Goal: Task Accomplishment & Management: Use online tool/utility

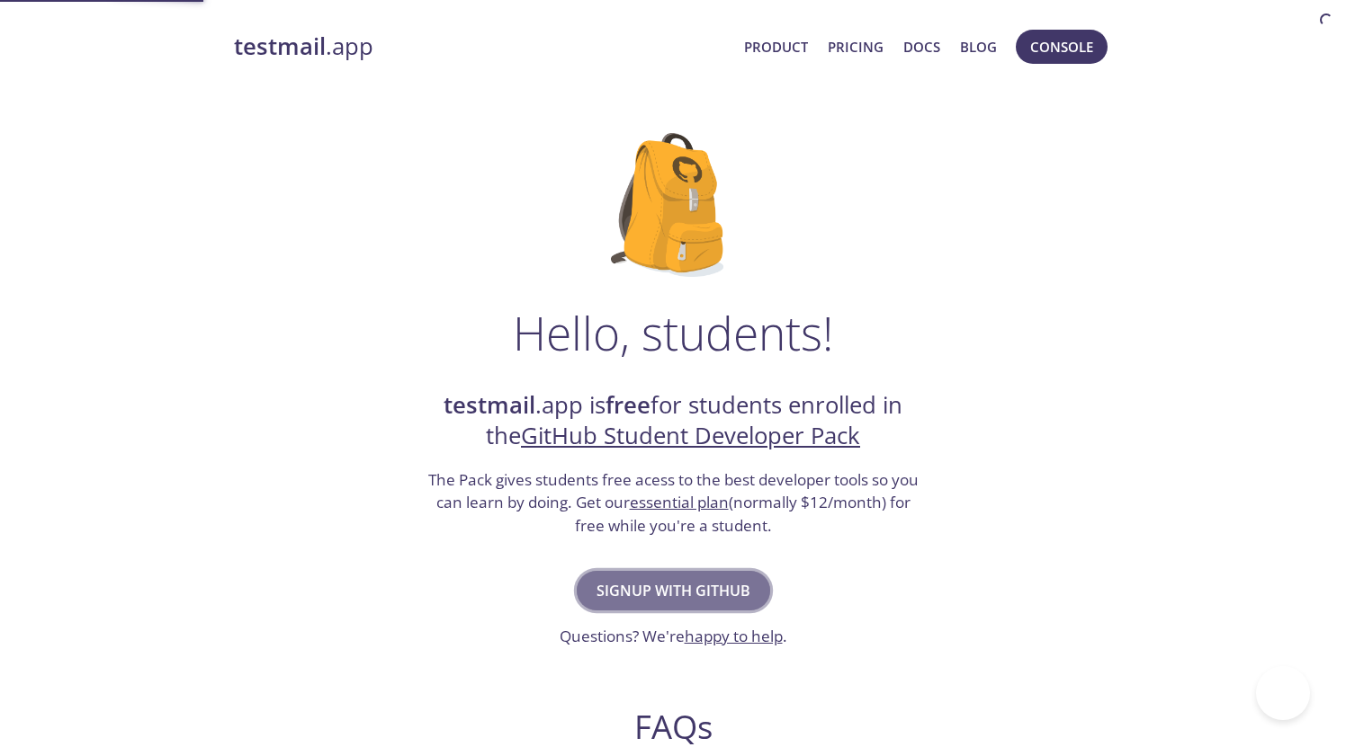
click at [666, 589] on span "Signup with GitHub" at bounding box center [673, 590] width 154 height 25
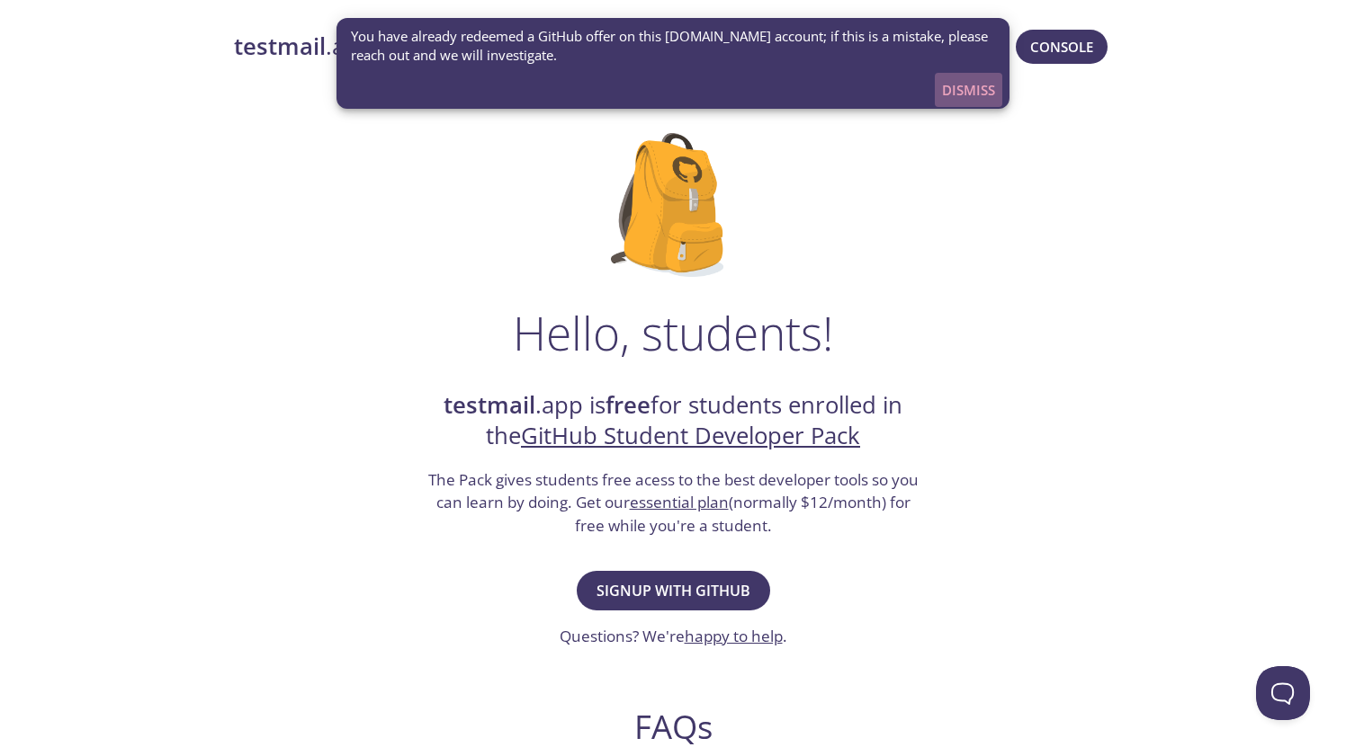
click at [947, 99] on span "Dismiss" at bounding box center [968, 89] width 53 height 23
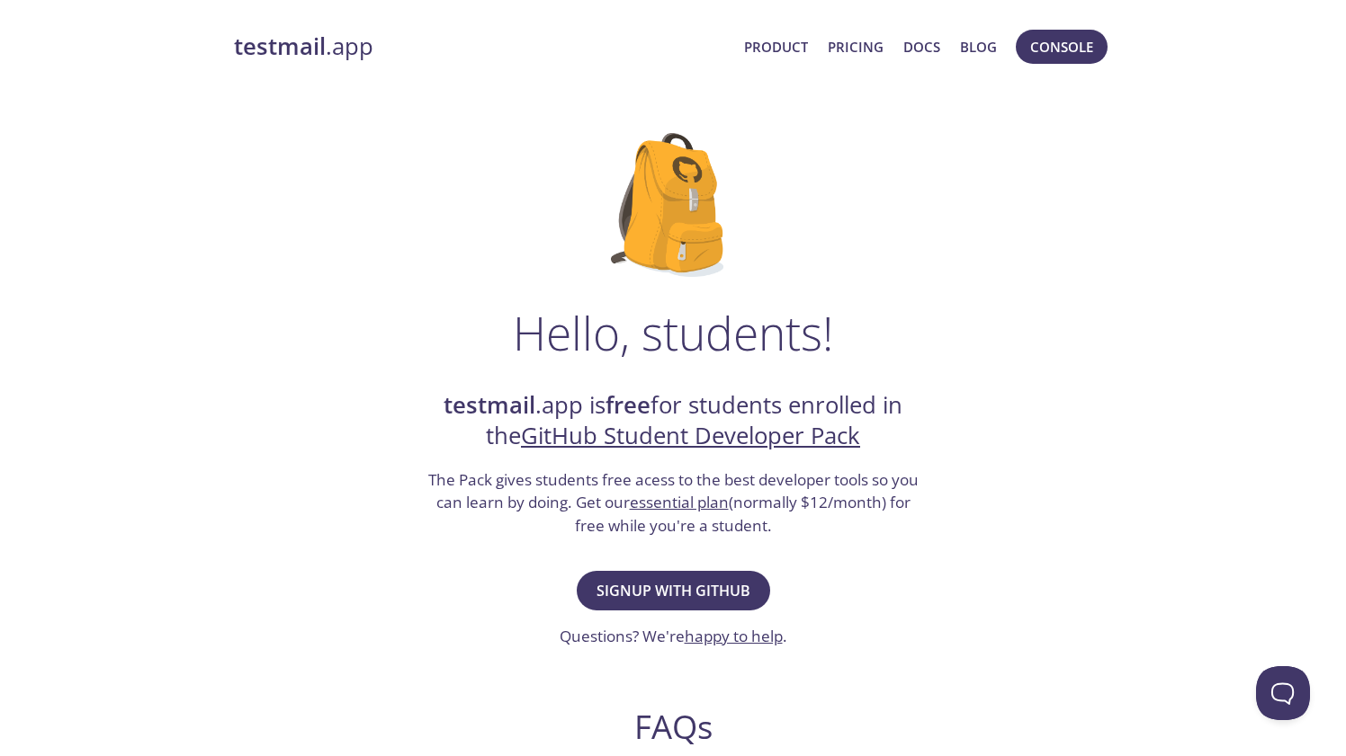
click at [1051, 66] on span "Console" at bounding box center [1061, 46] width 101 height 43
click at [1045, 51] on span "Console" at bounding box center [1061, 46] width 63 height 23
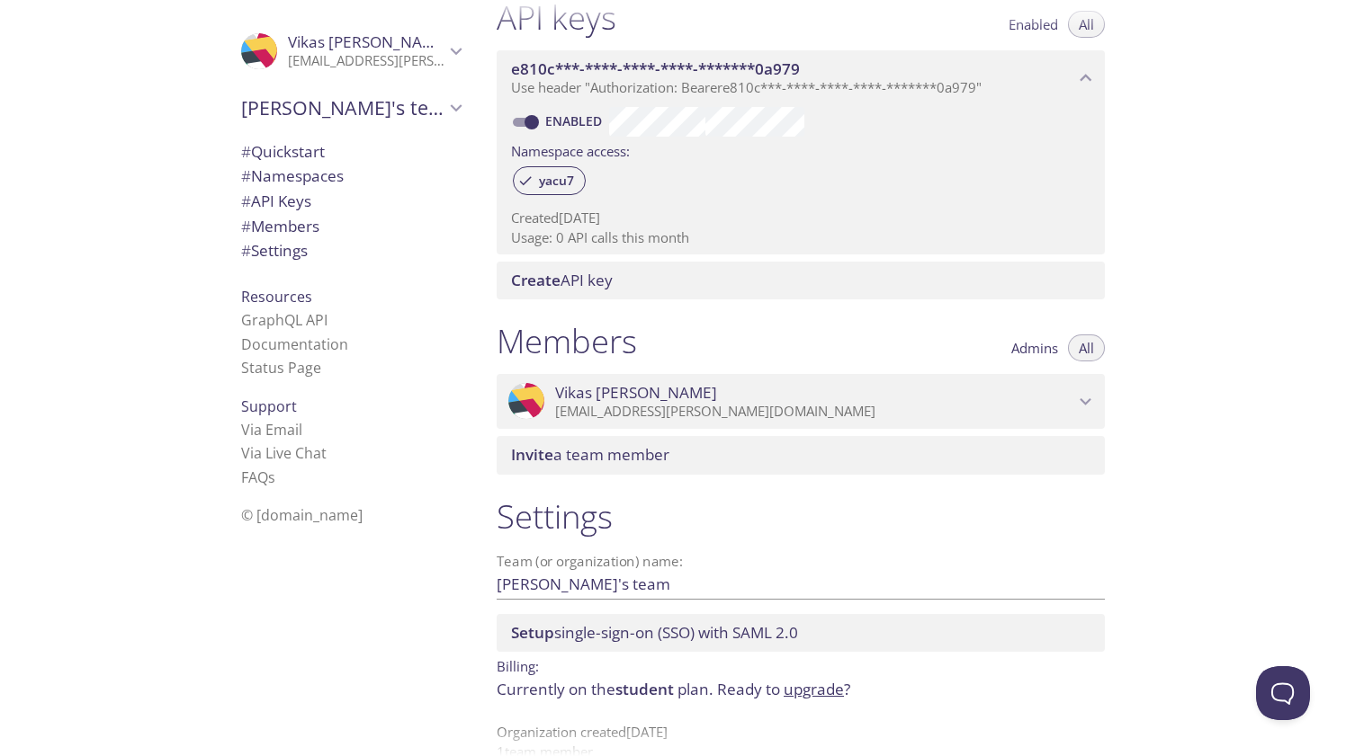
scroll to position [489, 0]
click at [774, 419] on p "vikas.vikas.kushwaha@gmail.com" at bounding box center [814, 411] width 519 height 18
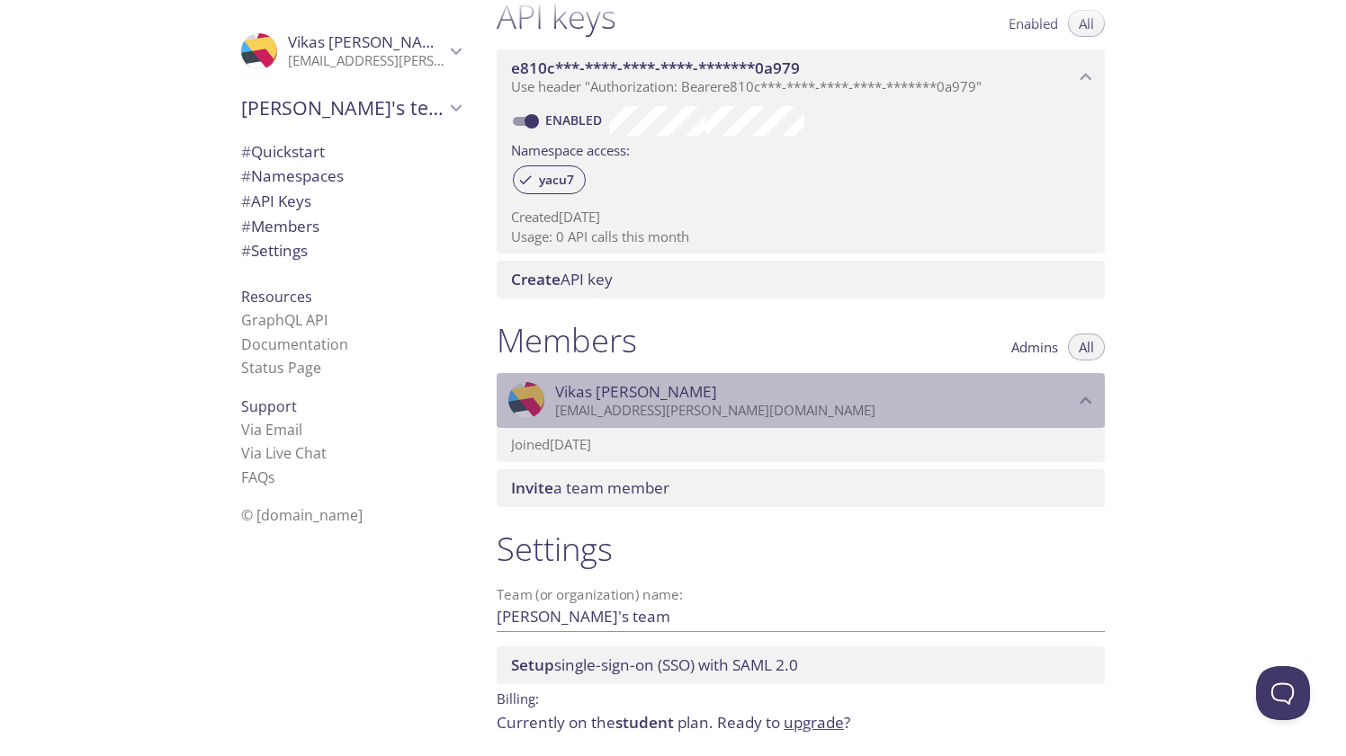
click at [774, 420] on div ".cls-1 { fill: #6d5ca8; } .cls-2 { fill: #3fc191; } .cls-3 { fill: #3b4752; } .…" at bounding box center [800, 401] width 608 height 56
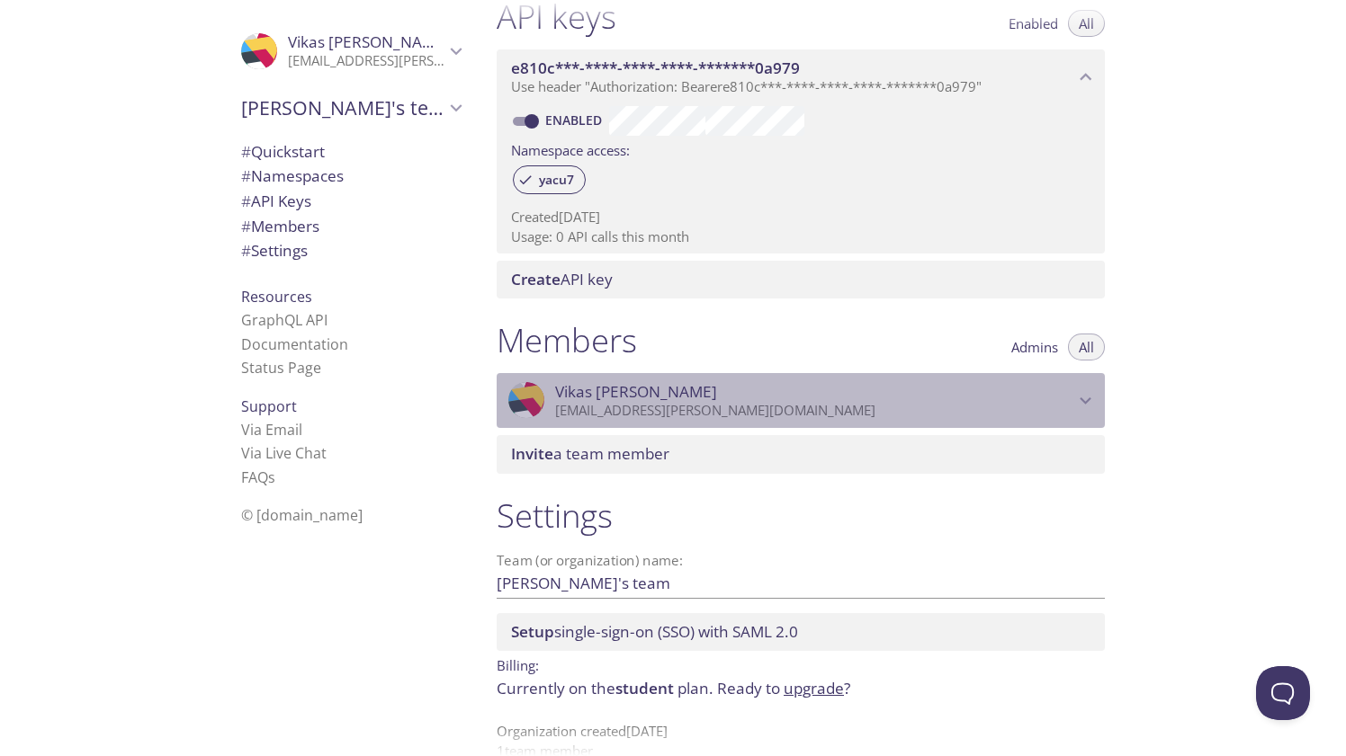
click at [774, 420] on div ".cls-1 { fill: #6d5ca8; } .cls-2 { fill: #3fc191; } .cls-3 { fill: #3b4752; } .…" at bounding box center [800, 401] width 608 height 56
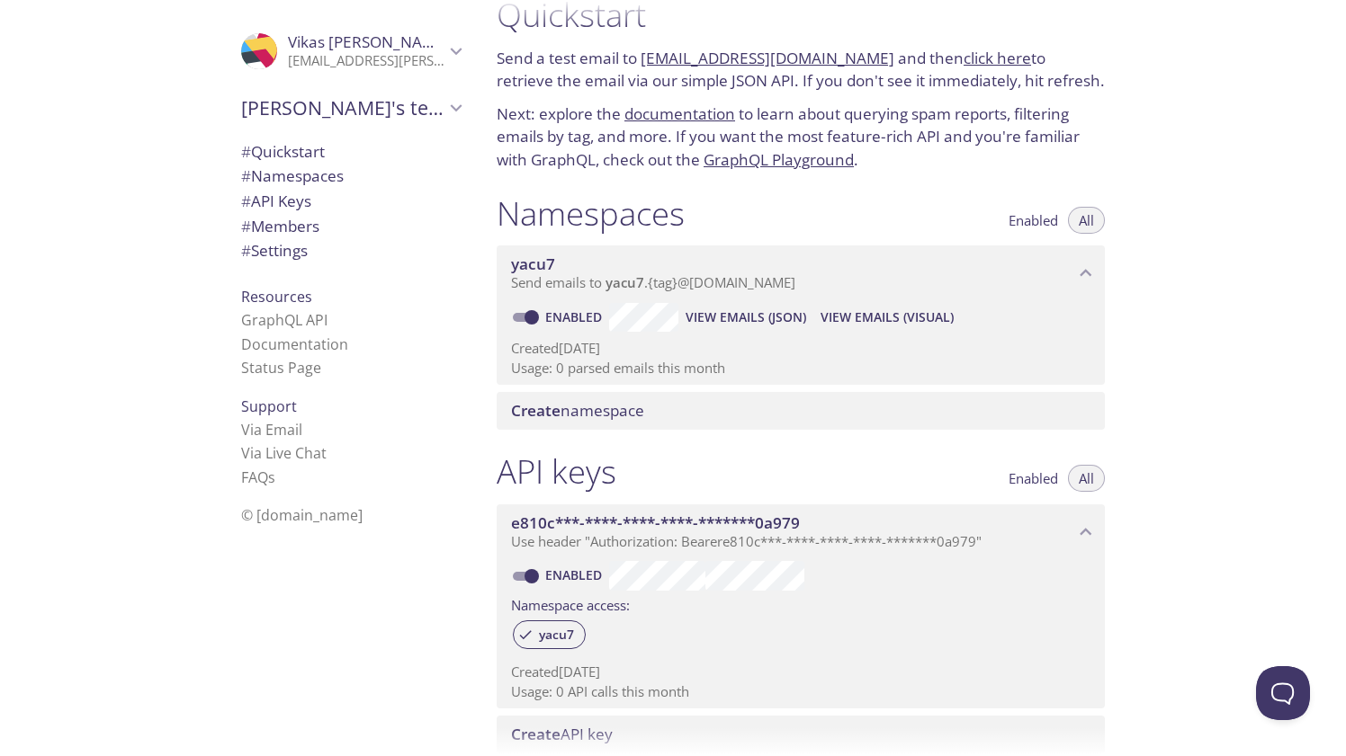
scroll to position [53, 0]
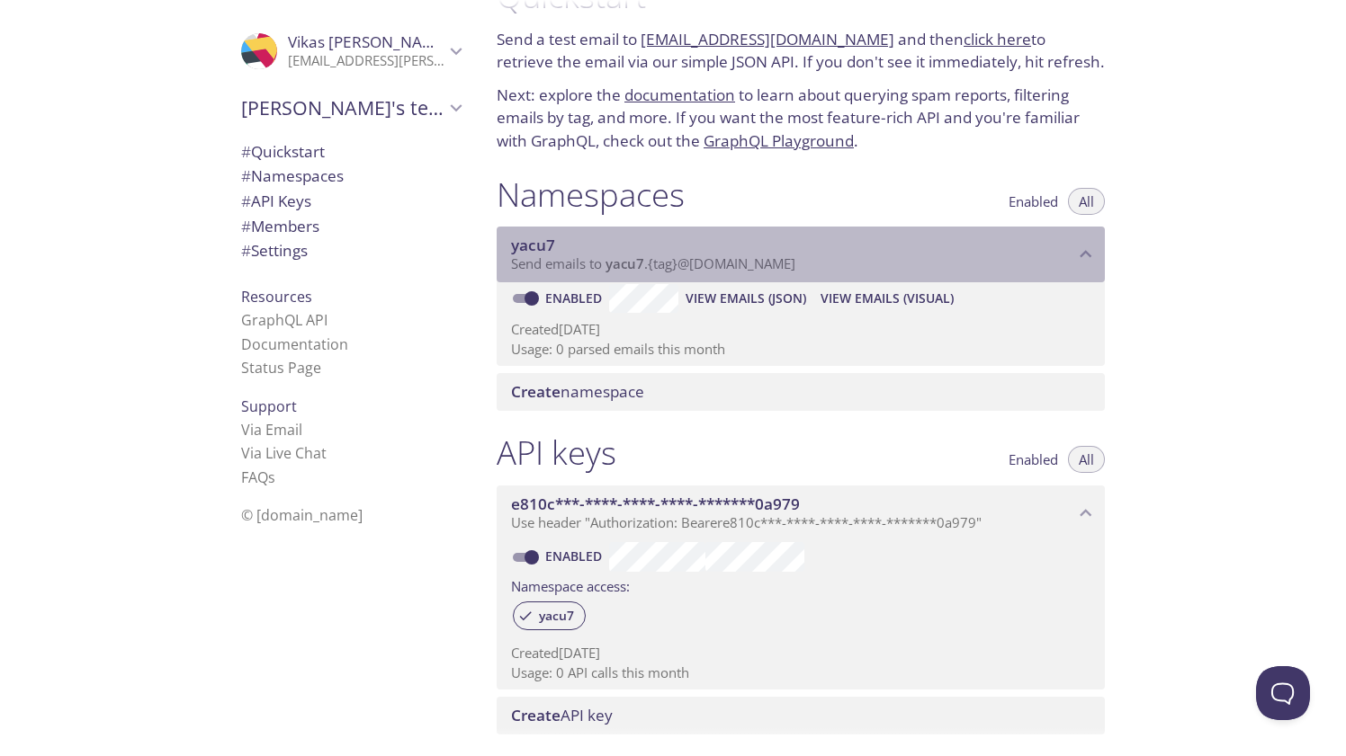
click at [563, 261] on span "Send emails to yacu7 . {tag} @inbox.testmail.app" at bounding box center [653, 264] width 284 height 18
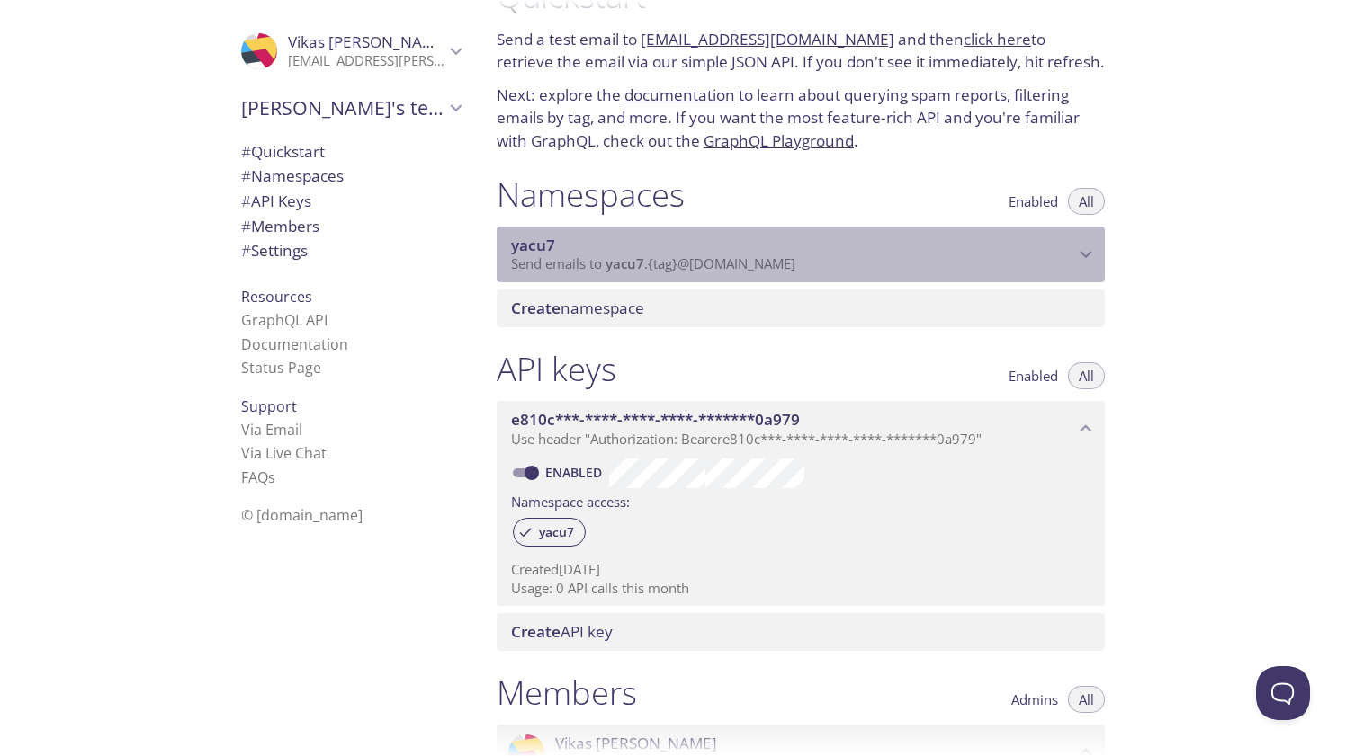
click at [563, 261] on span "Send emails to yacu7 . {tag} @inbox.testmail.app" at bounding box center [653, 264] width 284 height 18
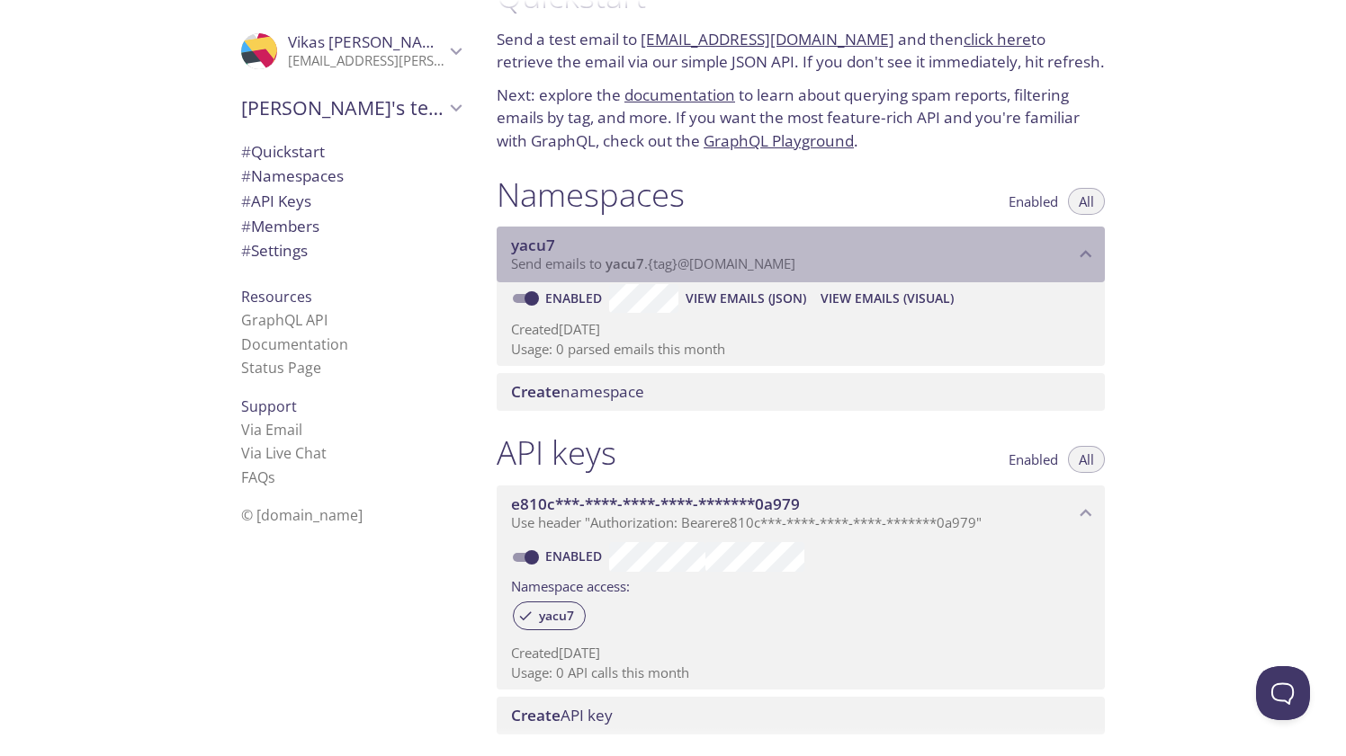
click at [713, 271] on span "Send emails to yacu7 . {tag} @inbox.testmail.app" at bounding box center [653, 264] width 284 height 18
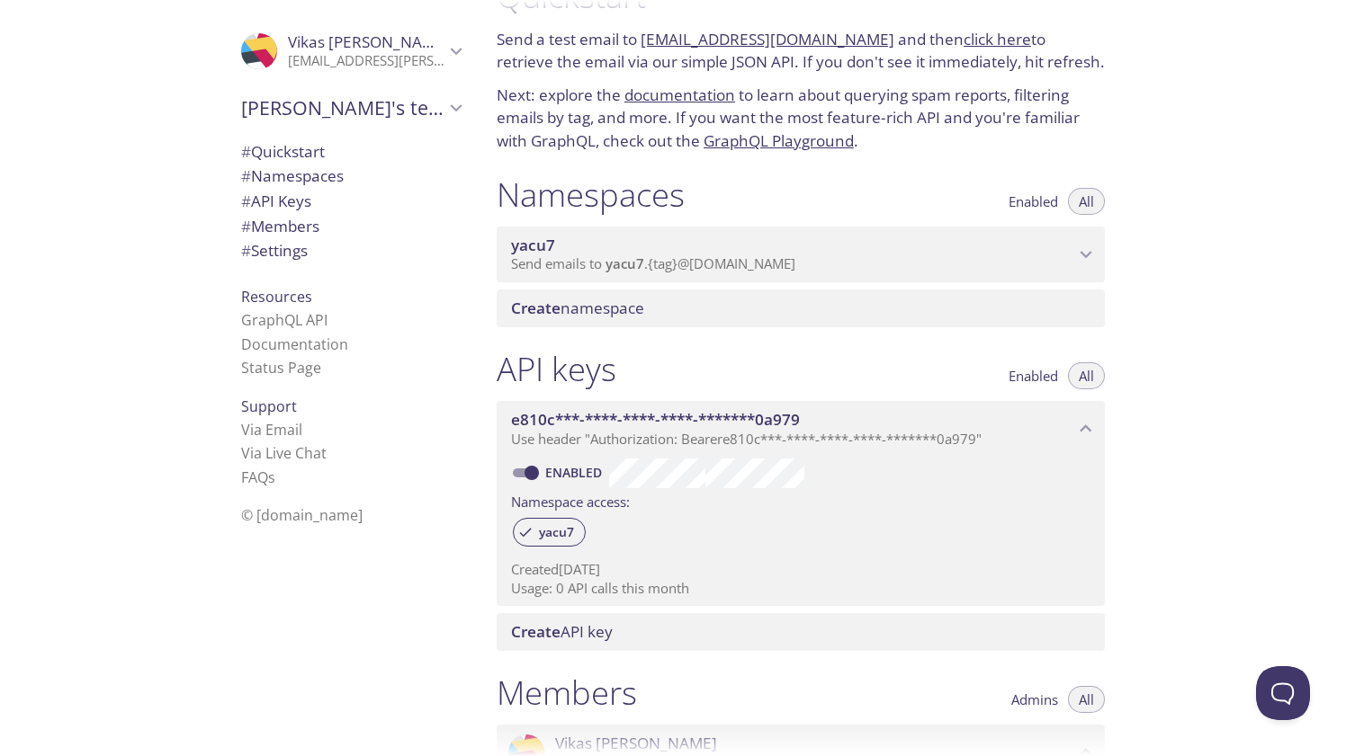
click at [713, 271] on span "Send emails to yacu7 . {tag} @inbox.testmail.app" at bounding box center [653, 264] width 284 height 18
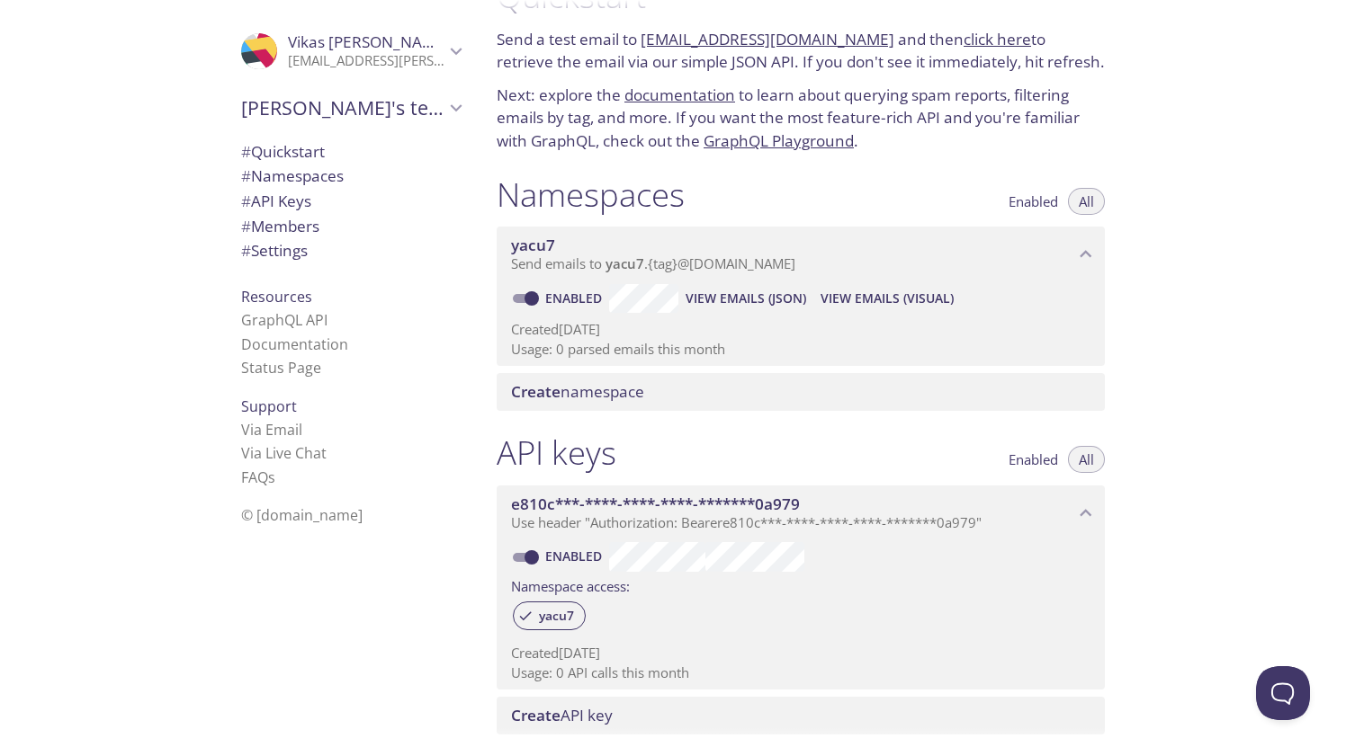
click at [284, 159] on span "# Quickstart" at bounding box center [283, 151] width 84 height 21
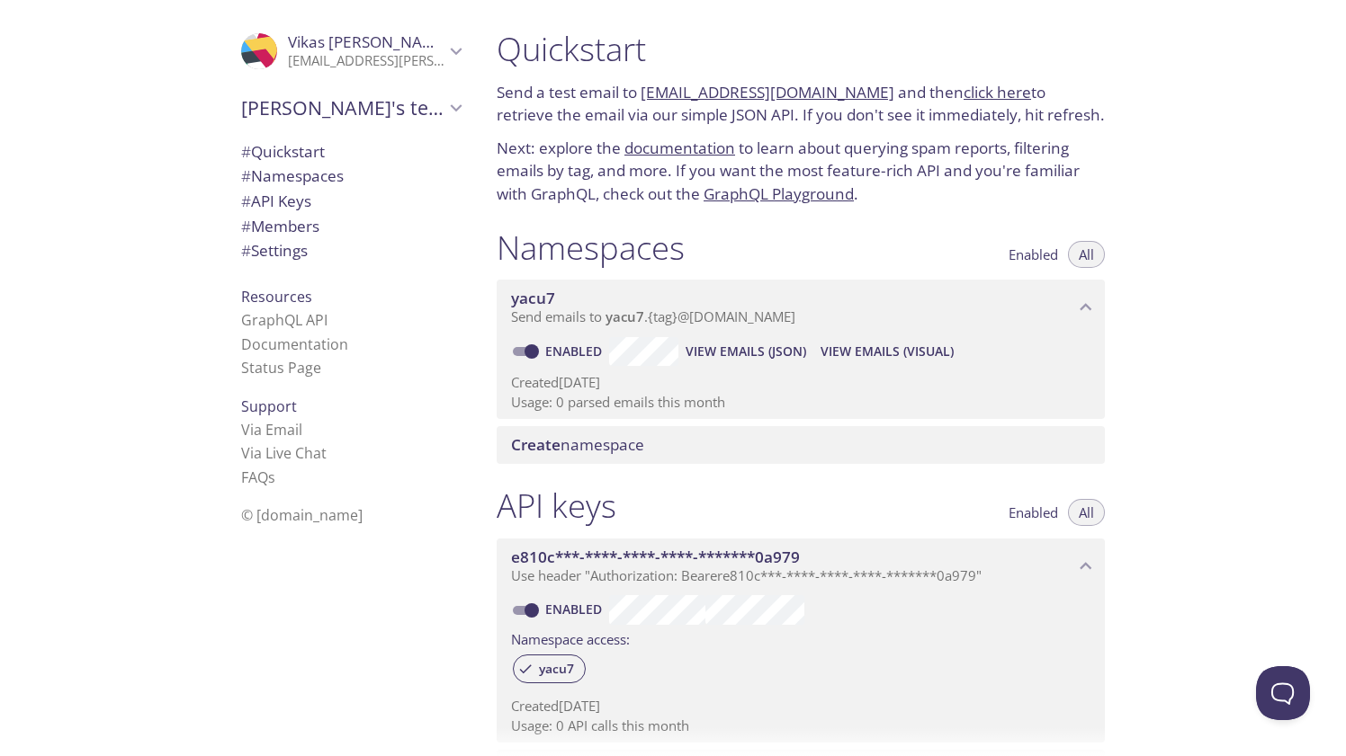
click at [986, 91] on link "click here" at bounding box center [996, 92] width 67 height 21
click at [291, 159] on span "# Quickstart" at bounding box center [283, 151] width 84 height 21
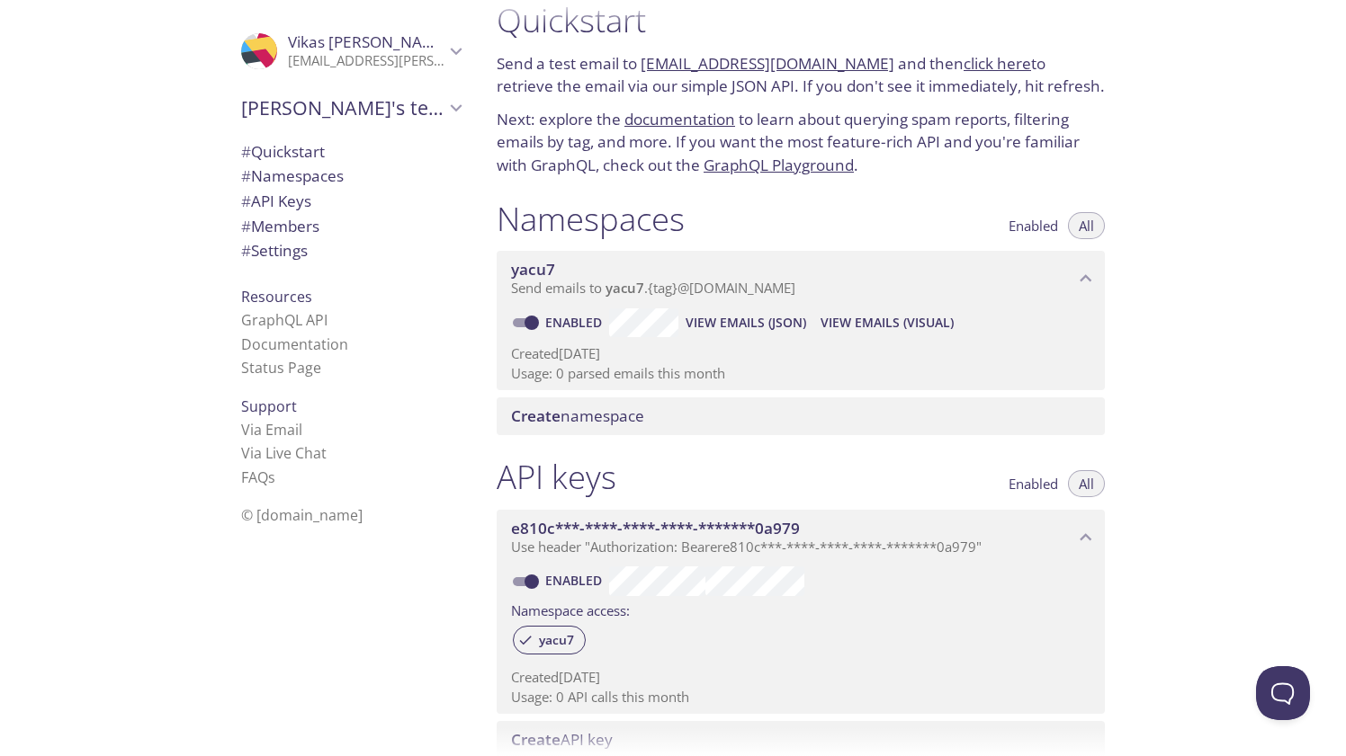
drag, startPoint x: 640, startPoint y: 58, endPoint x: 859, endPoint y: 71, distance: 219.0
click at [859, 71] on p "Send a test email to yacu7.test@inbox.testmail.app and then click here to retri…" at bounding box center [800, 75] width 608 height 46
copy link "yacu7.test@inbox.testmail.app"
click at [903, 326] on span "View Emails (Visual)" at bounding box center [886, 323] width 133 height 22
